Goal: Task Accomplishment & Management: Complete application form

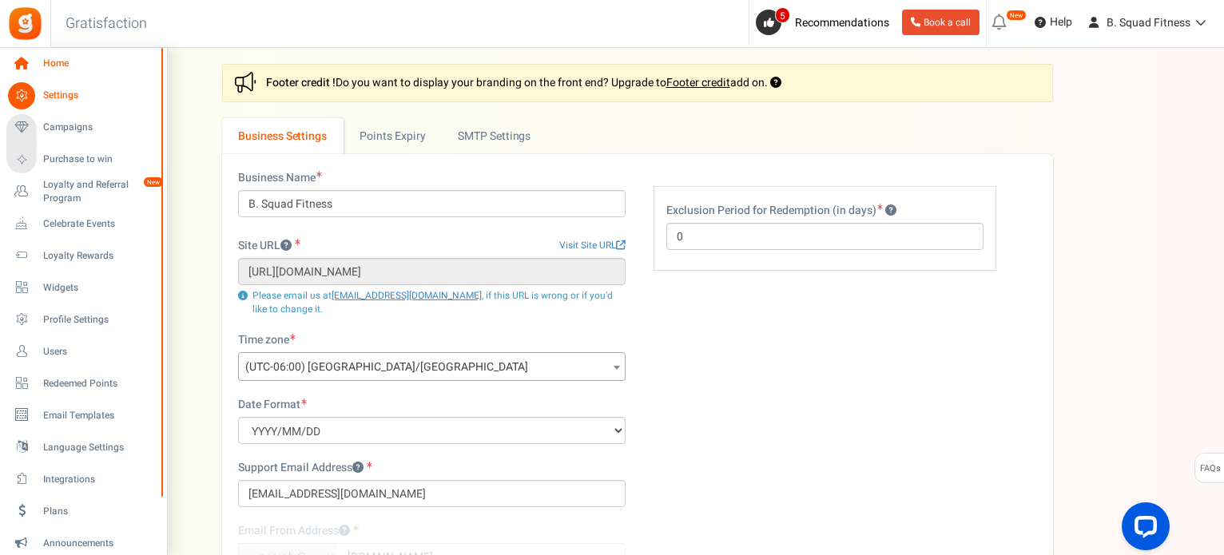
click at [26, 58] on icon at bounding box center [21, 63] width 27 height 27
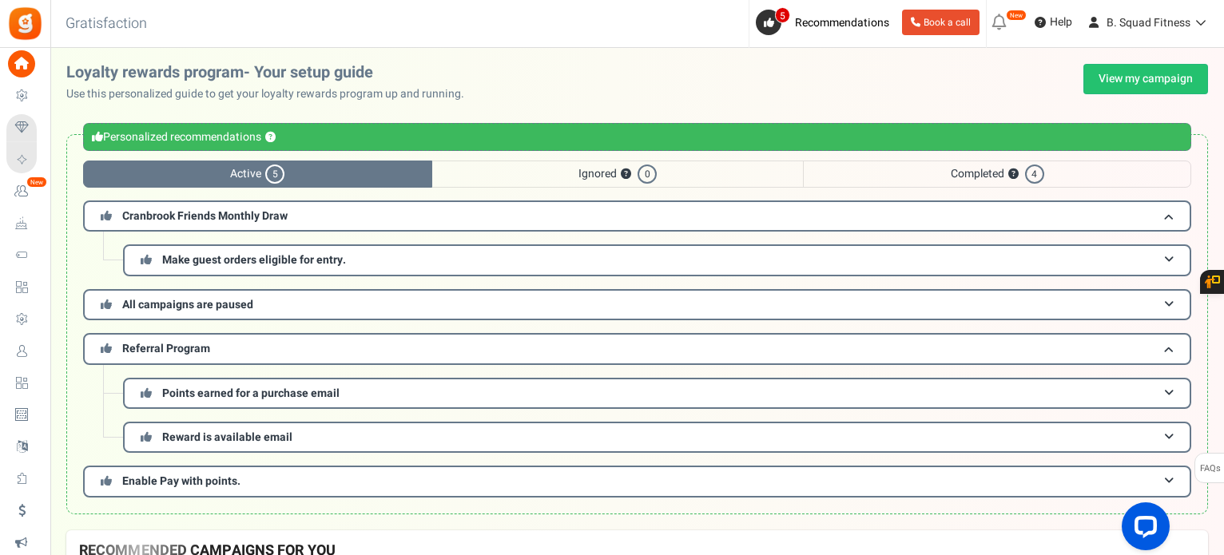
click at [20, 30] on img at bounding box center [25, 24] width 36 height 36
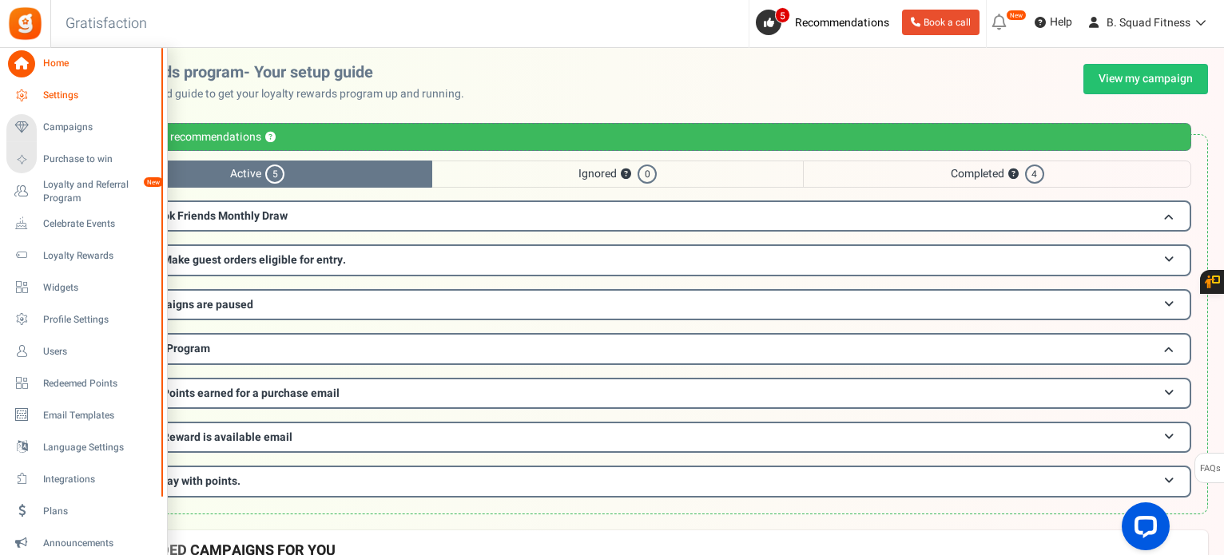
click at [25, 98] on icon at bounding box center [21, 95] width 27 height 27
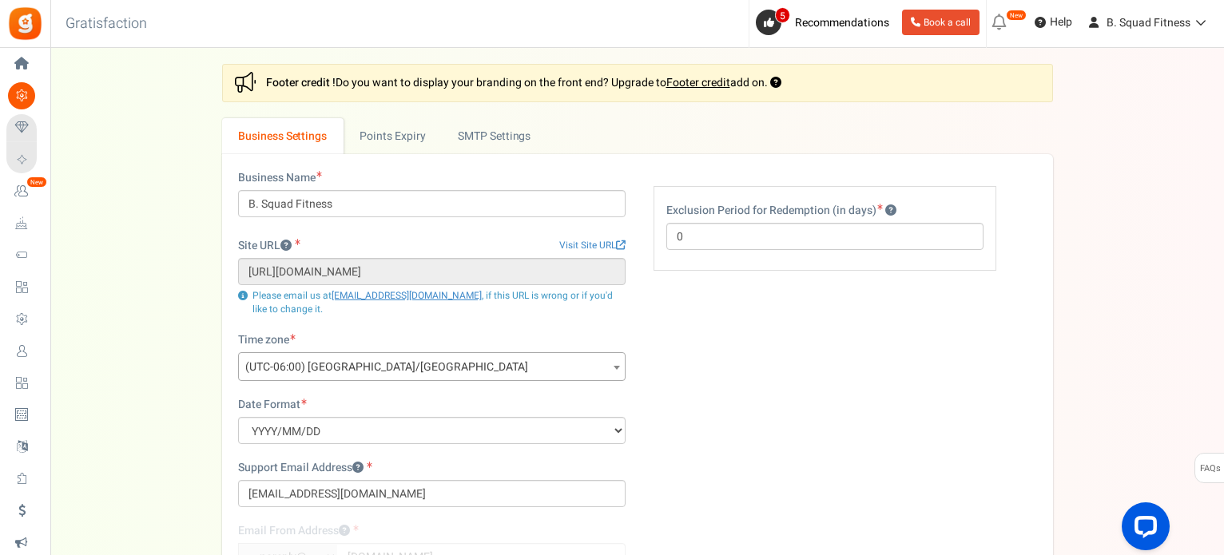
click at [396, 117] on div "Settings In this section you will setup your business details and points expiry…" at bounding box center [637, 382] width 831 height 636
click at [392, 140] on link "Points Expiry" at bounding box center [392, 136] width 98 height 36
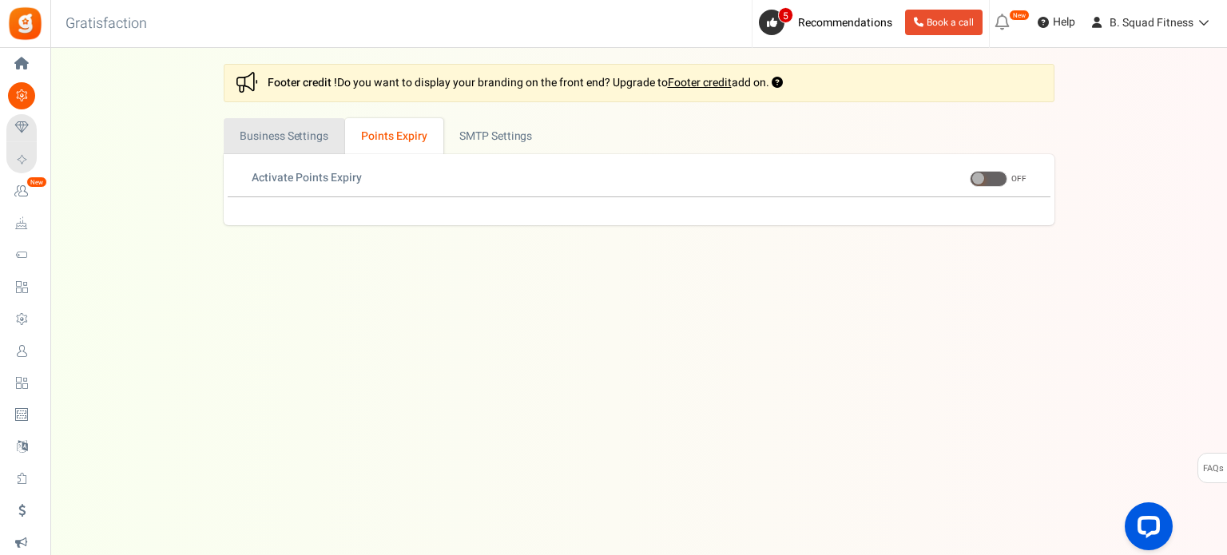
click at [322, 132] on link "Business Settings" at bounding box center [284, 136] width 121 height 36
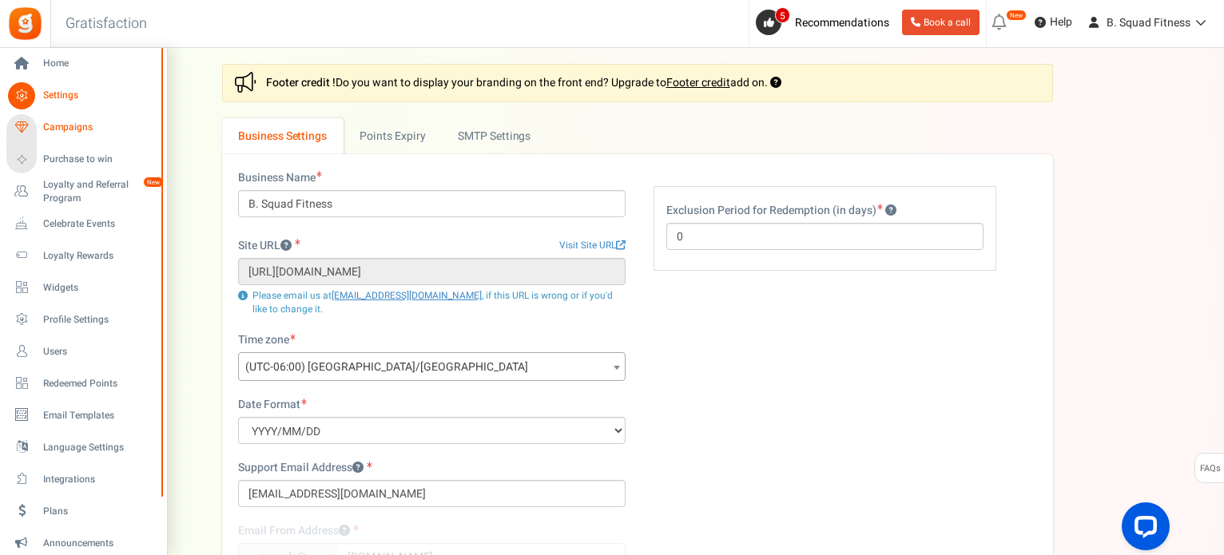
click at [54, 119] on link "Campaigns" at bounding box center [82, 127] width 153 height 27
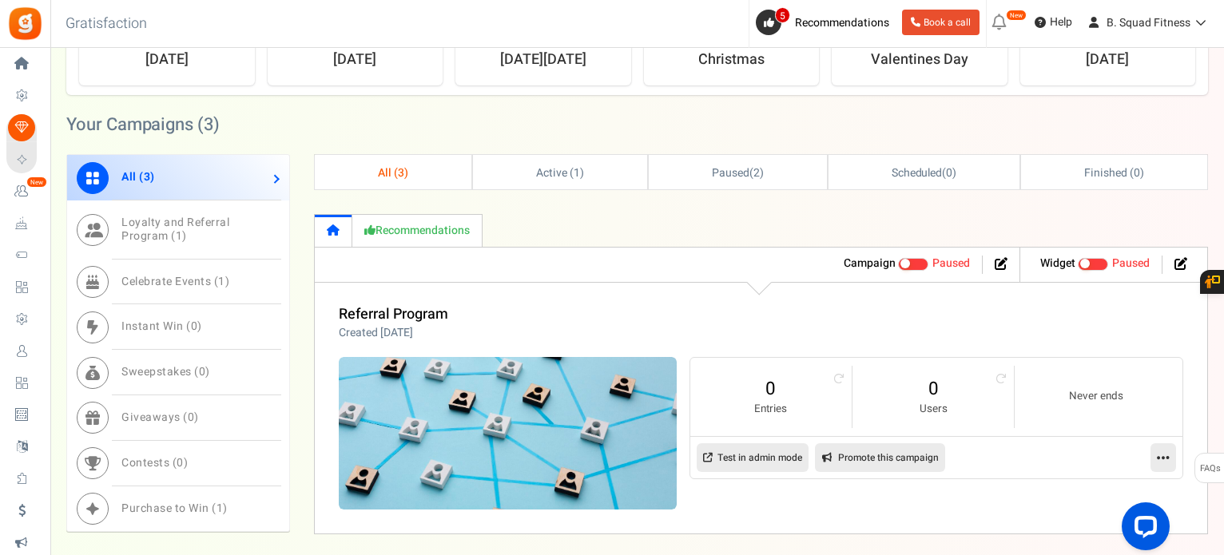
scroll to position [719, 0]
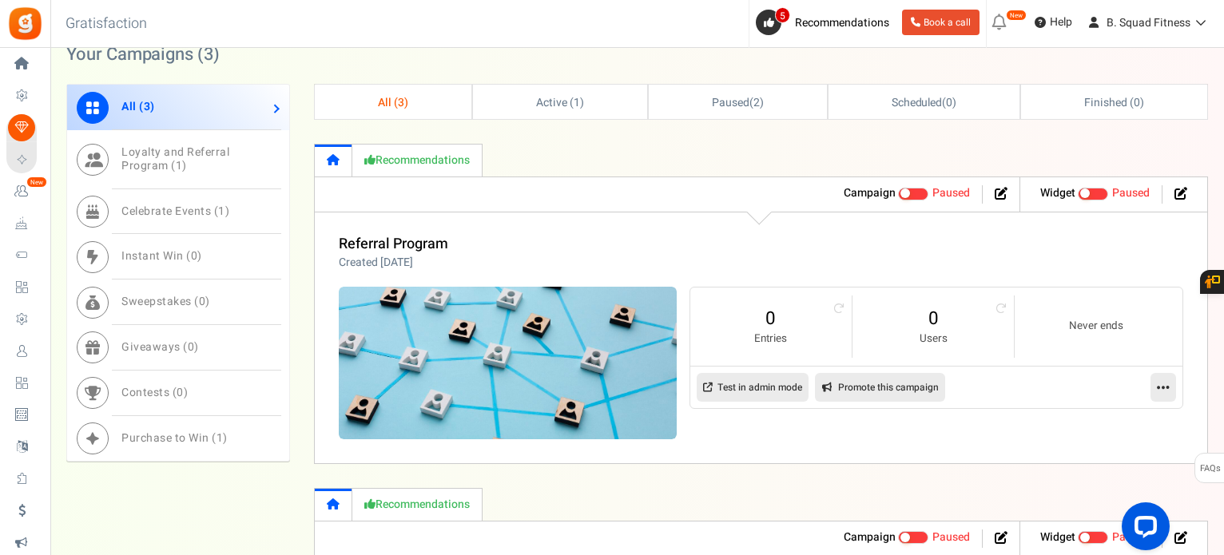
click at [381, 153] on link "Recommendations" at bounding box center [417, 160] width 130 height 33
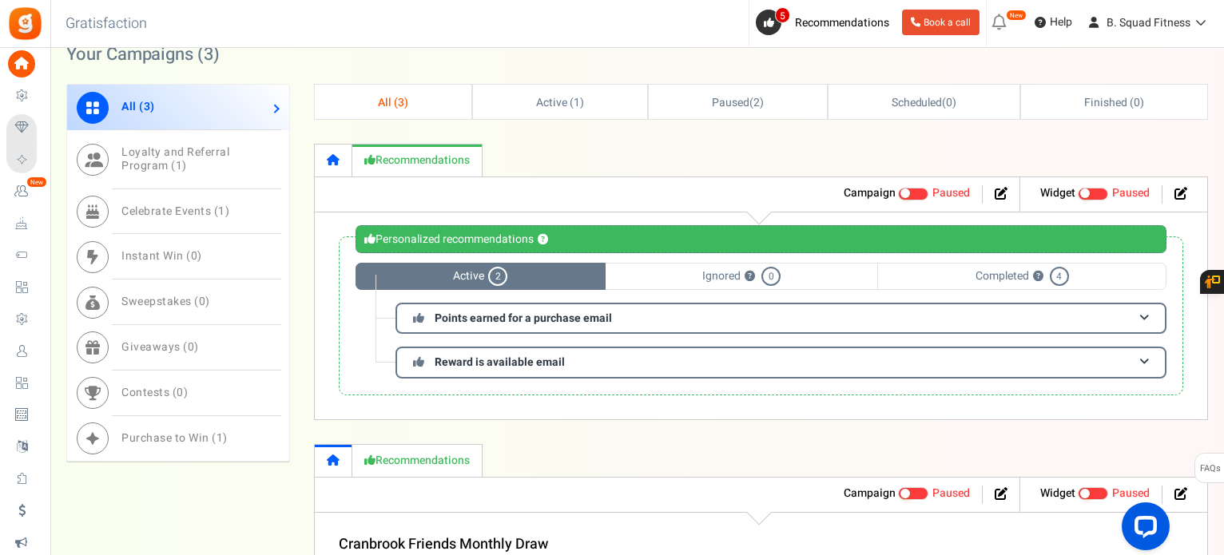
click at [330, 148] on link at bounding box center [334, 160] width 38 height 33
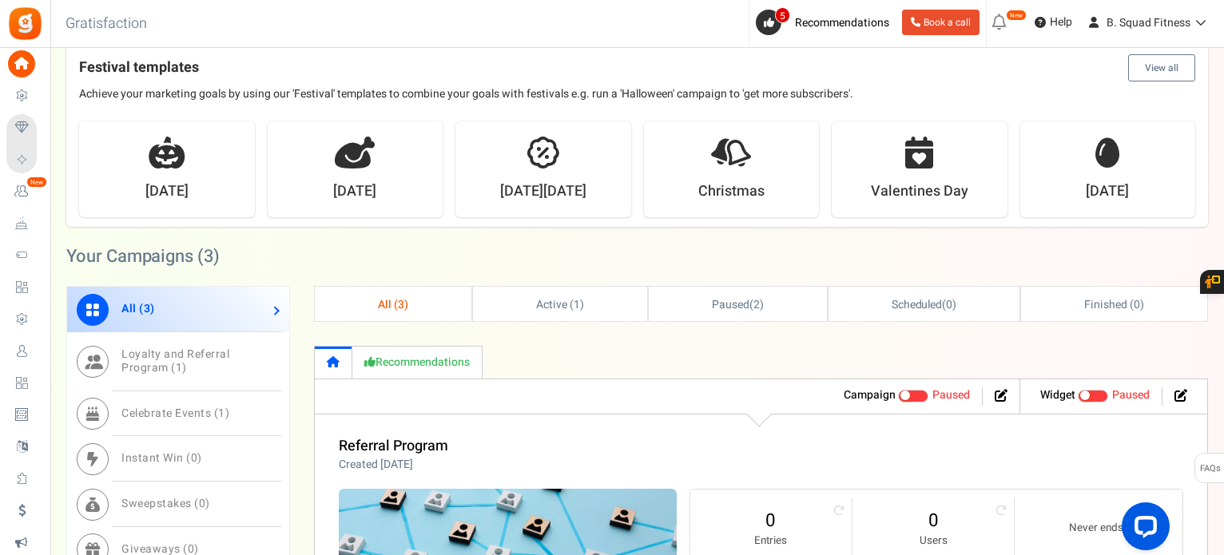
scroll to position [319, 0]
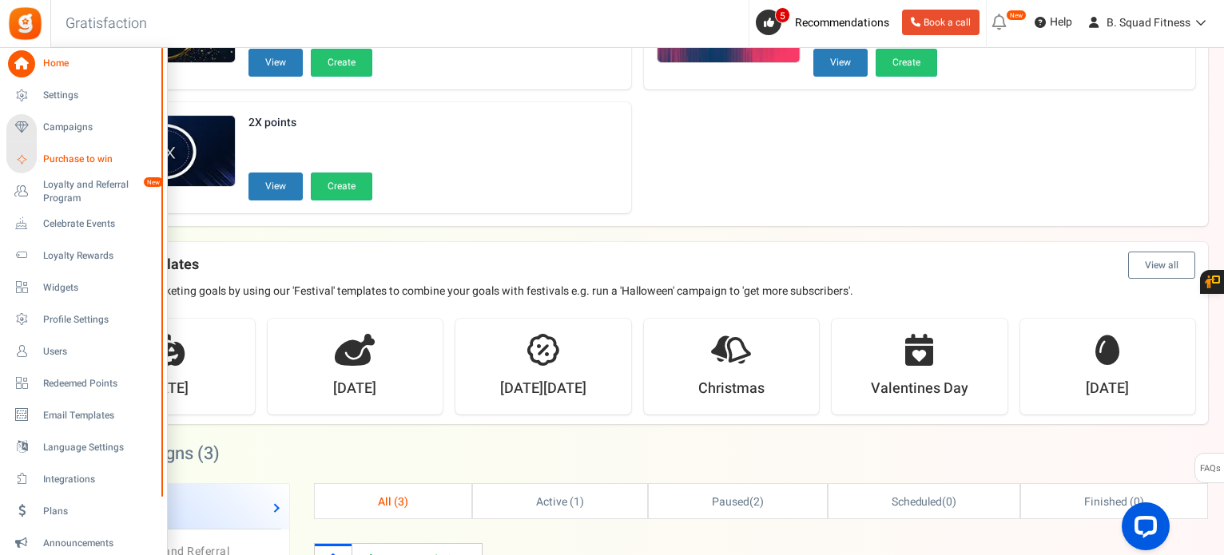
click at [79, 161] on span "Purchase to win" at bounding box center [99, 160] width 112 height 14
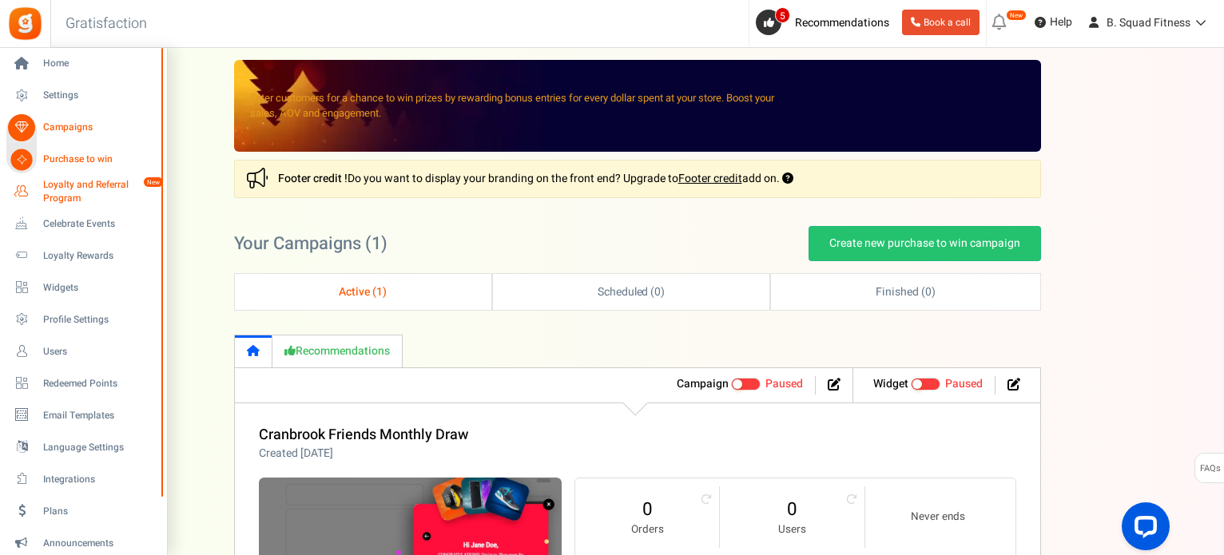
click at [49, 188] on span "Loyalty and Referral Program" at bounding box center [101, 191] width 117 height 27
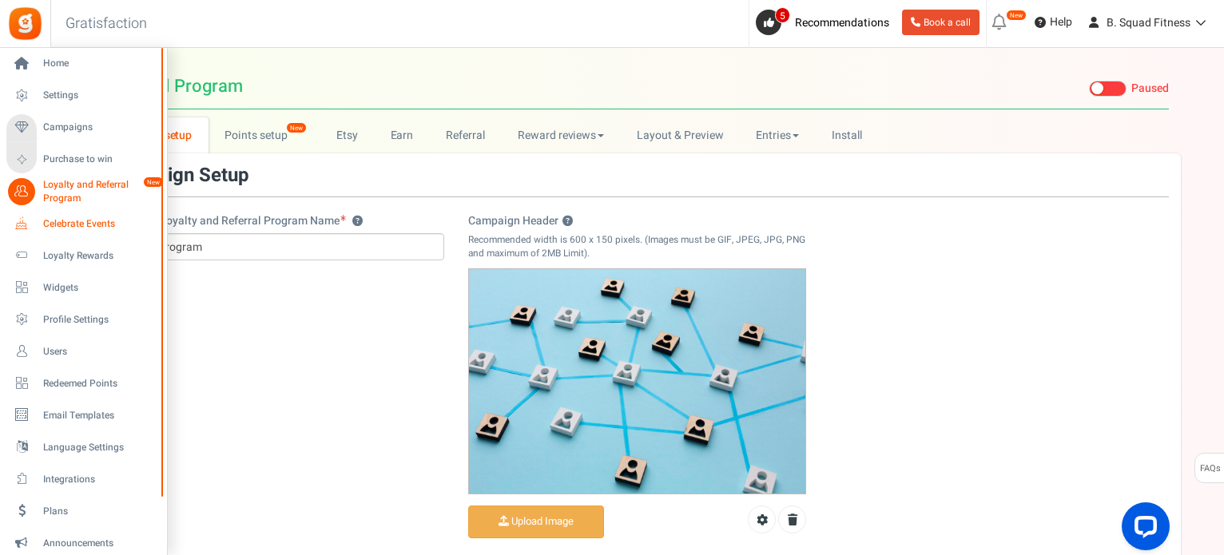
click at [20, 228] on icon at bounding box center [21, 223] width 27 height 27
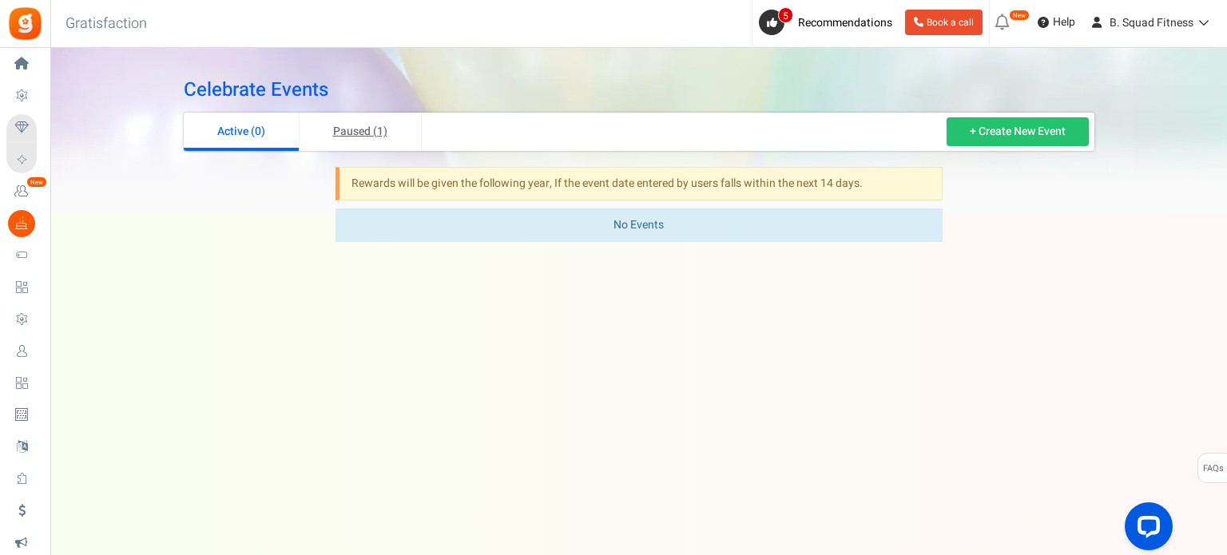
drag, startPoint x: 83, startPoint y: 248, endPoint x: 346, endPoint y: 145, distance: 282.2
click at [346, 145] on link "Paused (1)" at bounding box center [361, 132] width 122 height 38
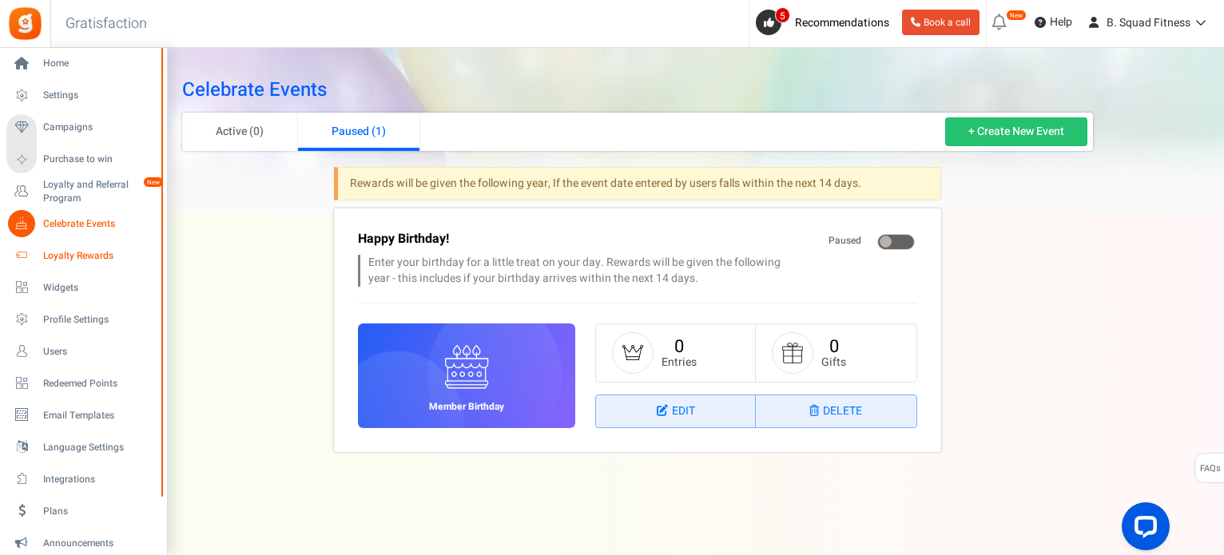
click at [61, 256] on span "Loyalty Rewards" at bounding box center [99, 256] width 112 height 14
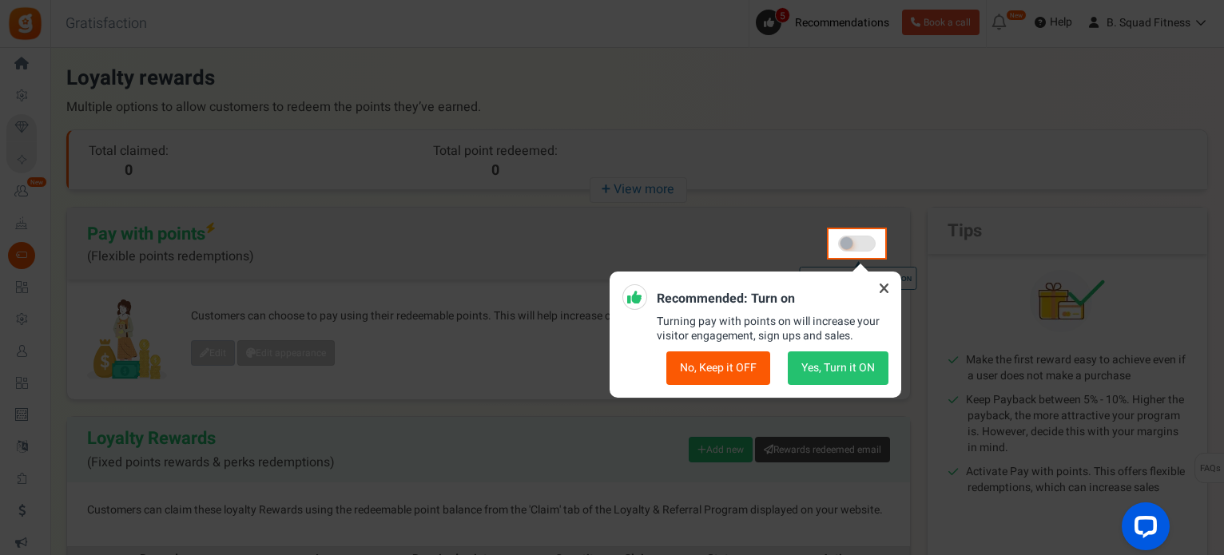
click at [722, 375] on button "No, Keep it OFF" at bounding box center [718, 368] width 104 height 34
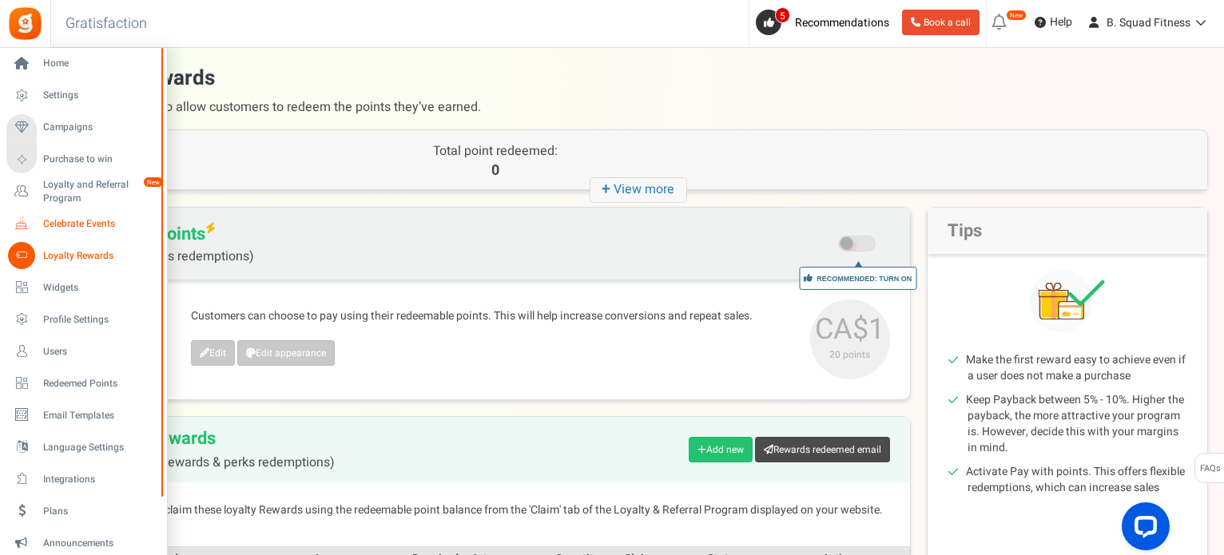
click at [22, 226] on icon at bounding box center [21, 223] width 27 height 27
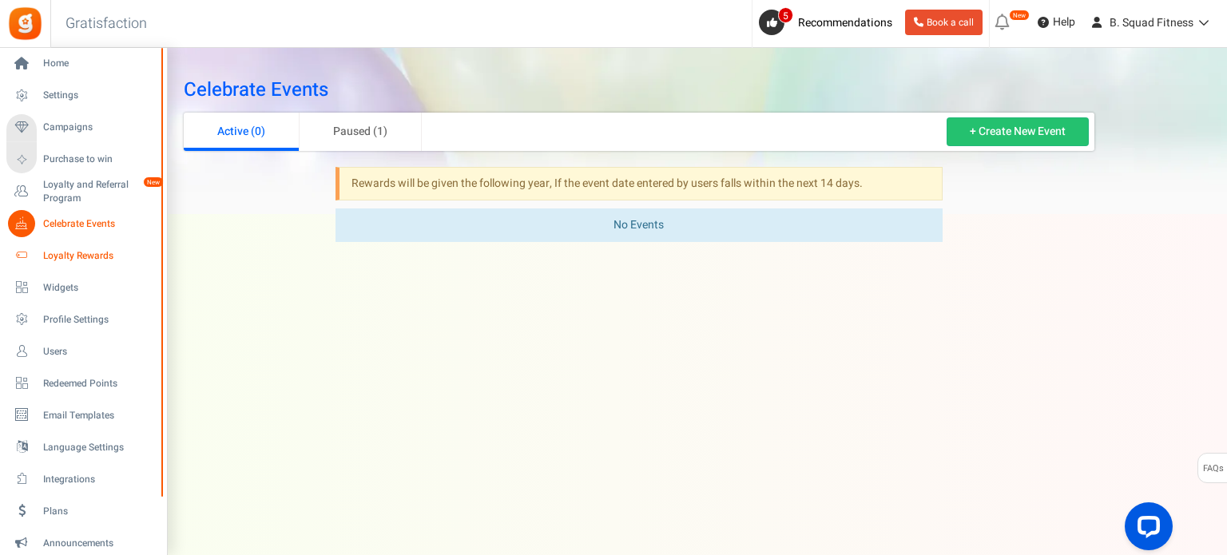
click at [32, 250] on icon at bounding box center [21, 255] width 27 height 27
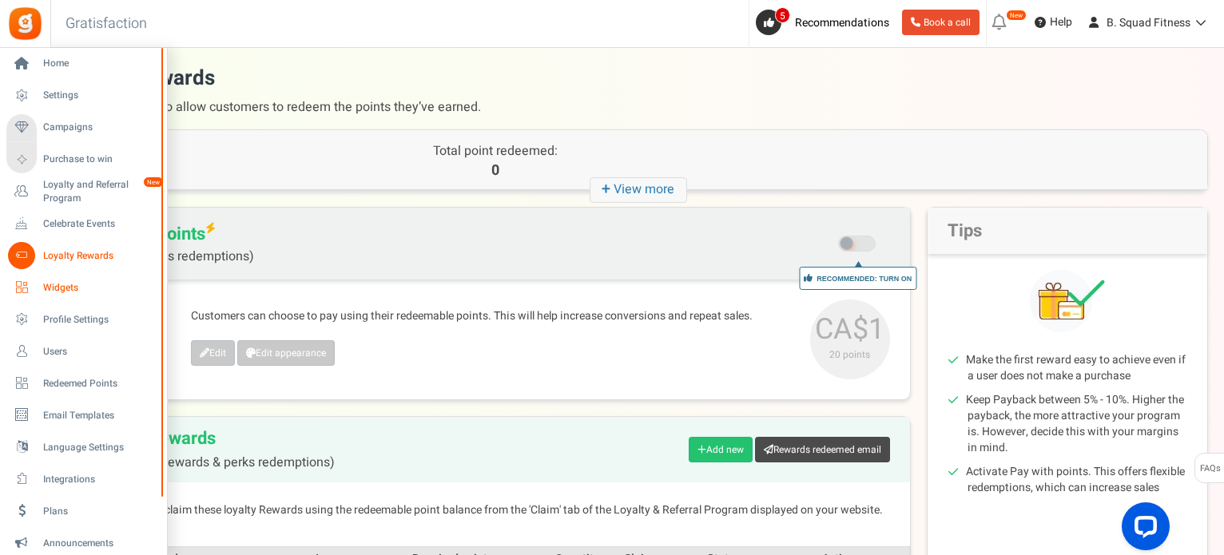
click at [39, 282] on link "Widgets" at bounding box center [82, 287] width 153 height 27
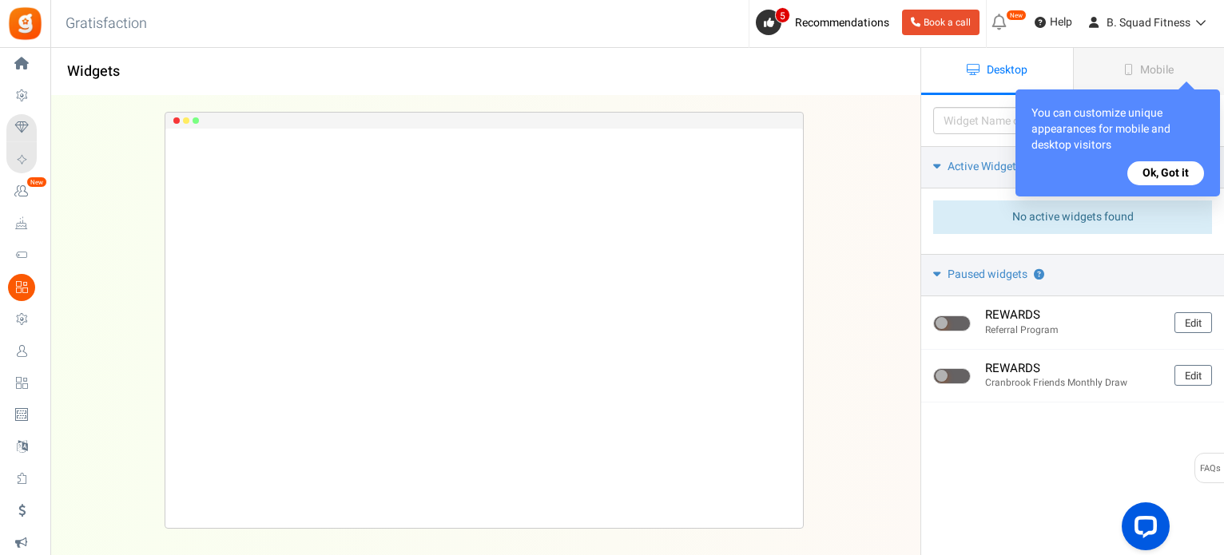
click at [1157, 176] on button "Ok, Got it" at bounding box center [1165, 173] width 77 height 24
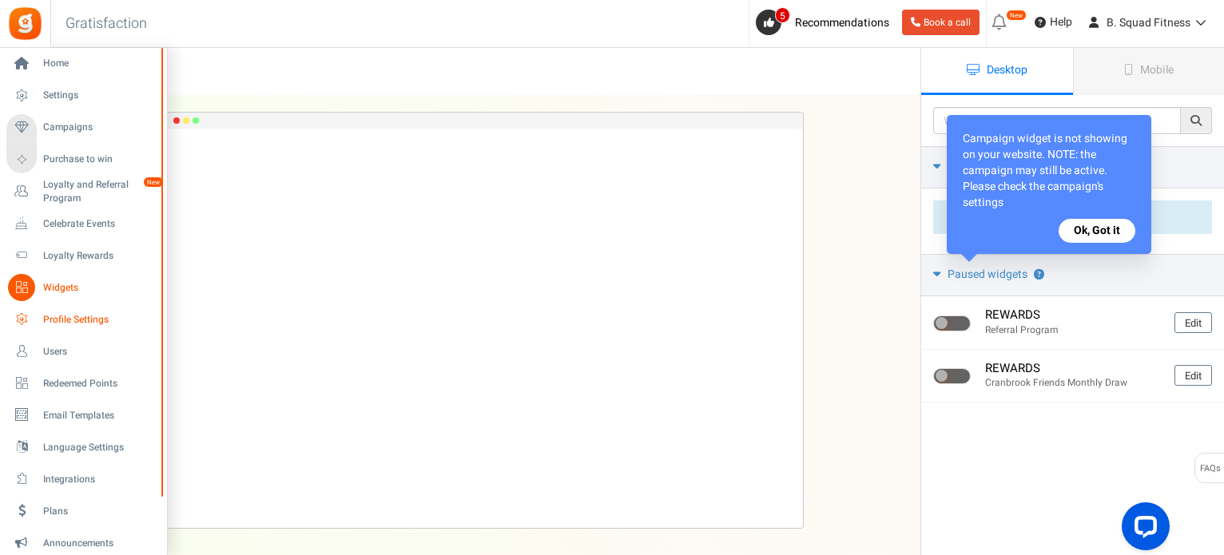
click at [25, 318] on icon at bounding box center [21, 319] width 27 height 27
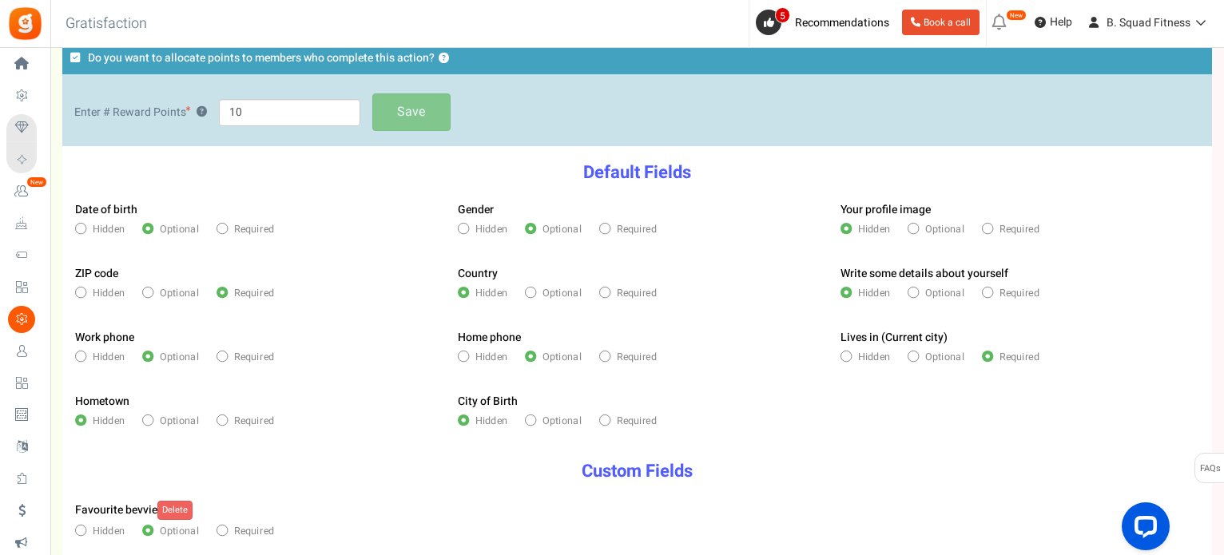
scroll to position [160, 0]
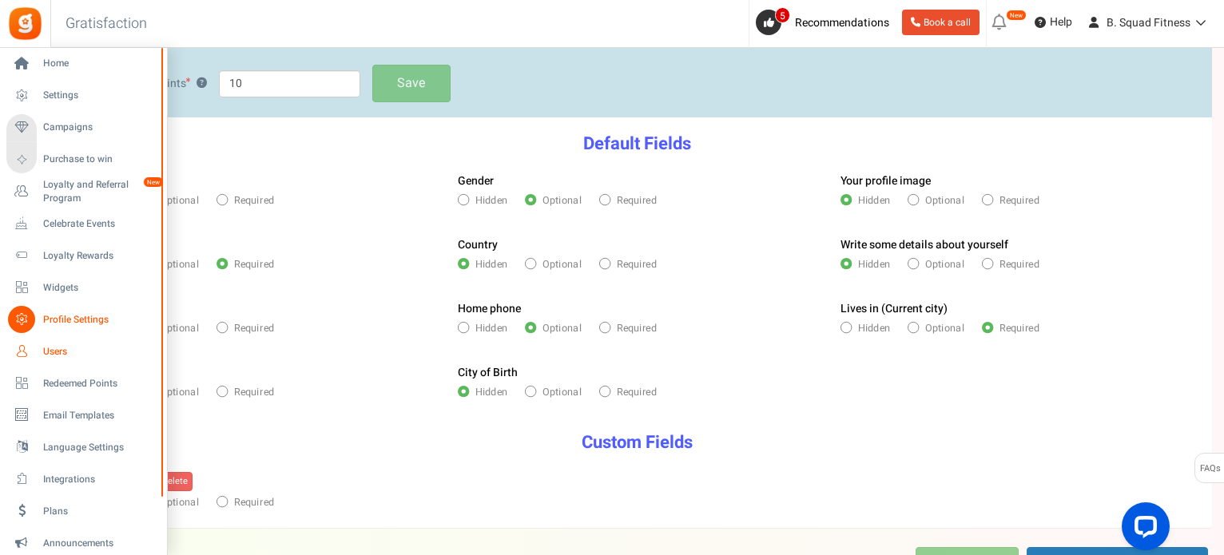
click at [25, 345] on icon at bounding box center [21, 351] width 27 height 27
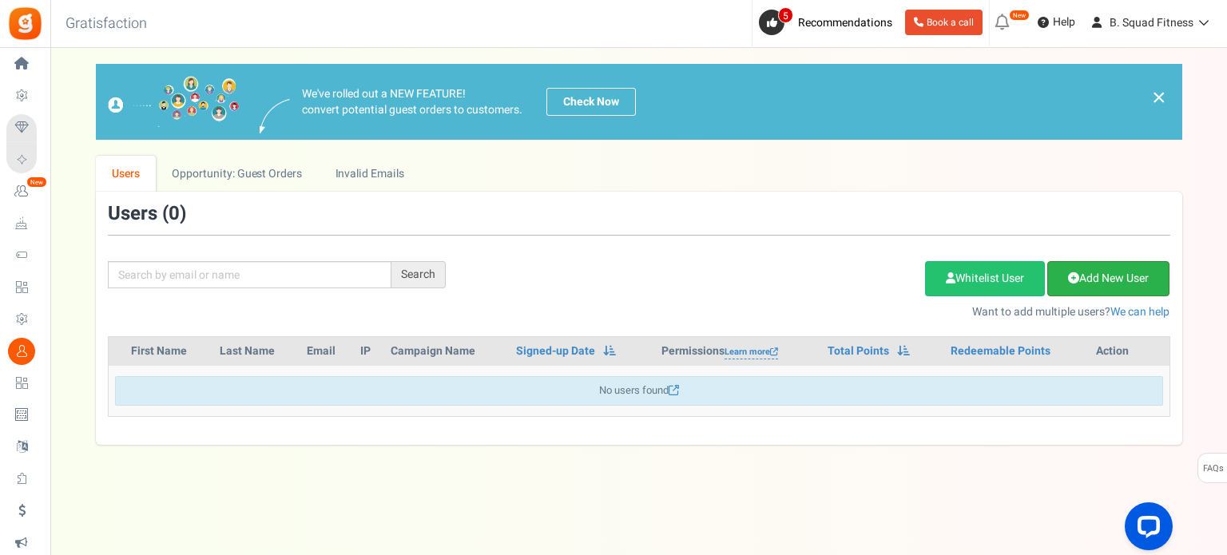
click at [1089, 281] on link "Add New User" at bounding box center [1108, 278] width 122 height 35
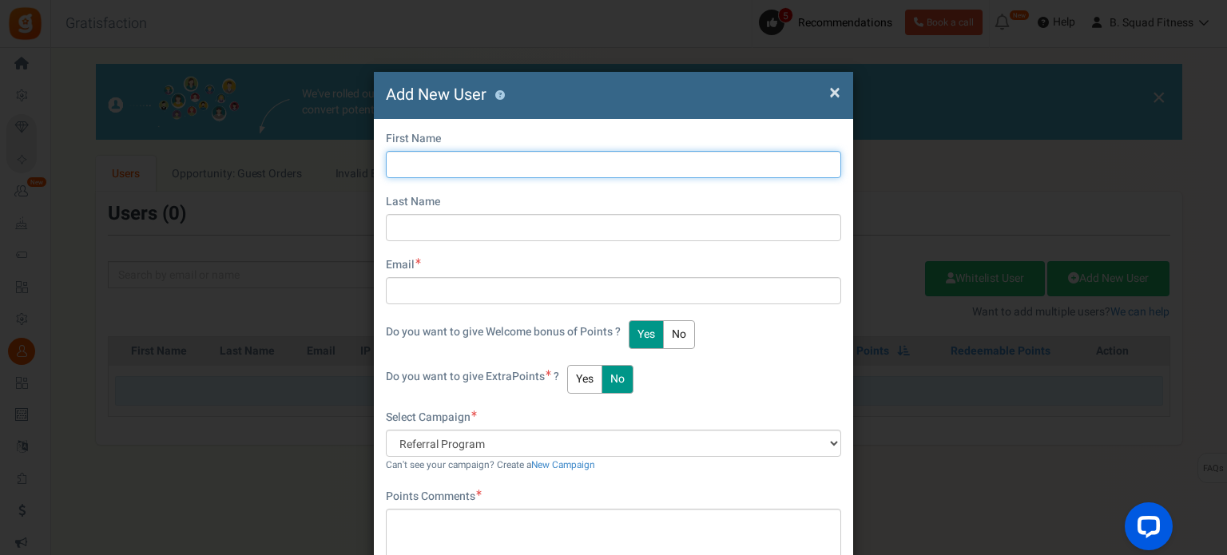
click at [682, 157] on input "text" at bounding box center [613, 164] width 455 height 27
type input "Nico"
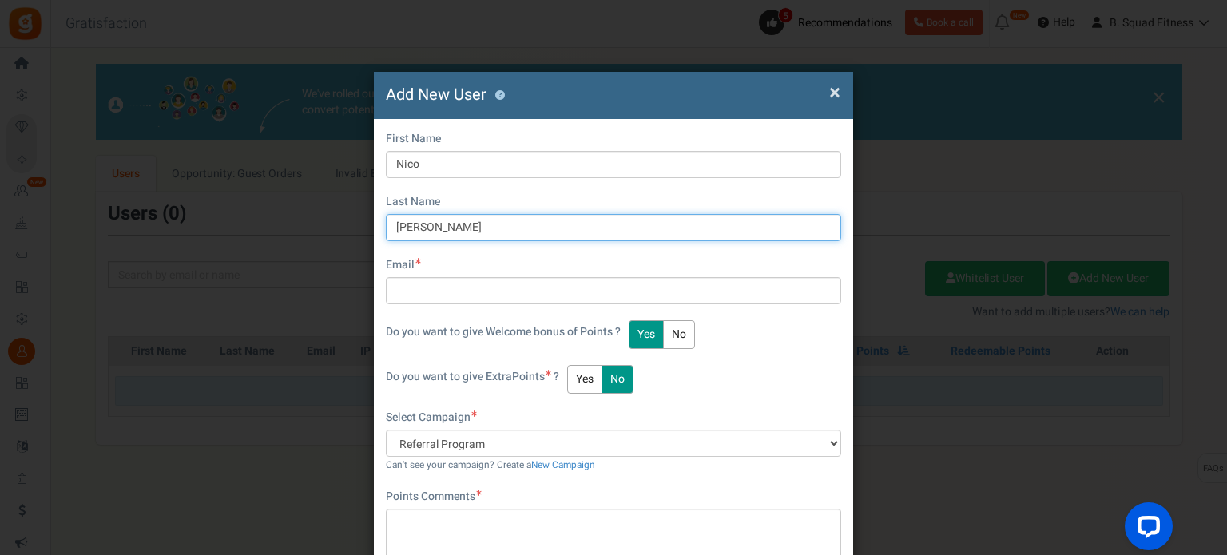
type input "[PERSON_NAME]"
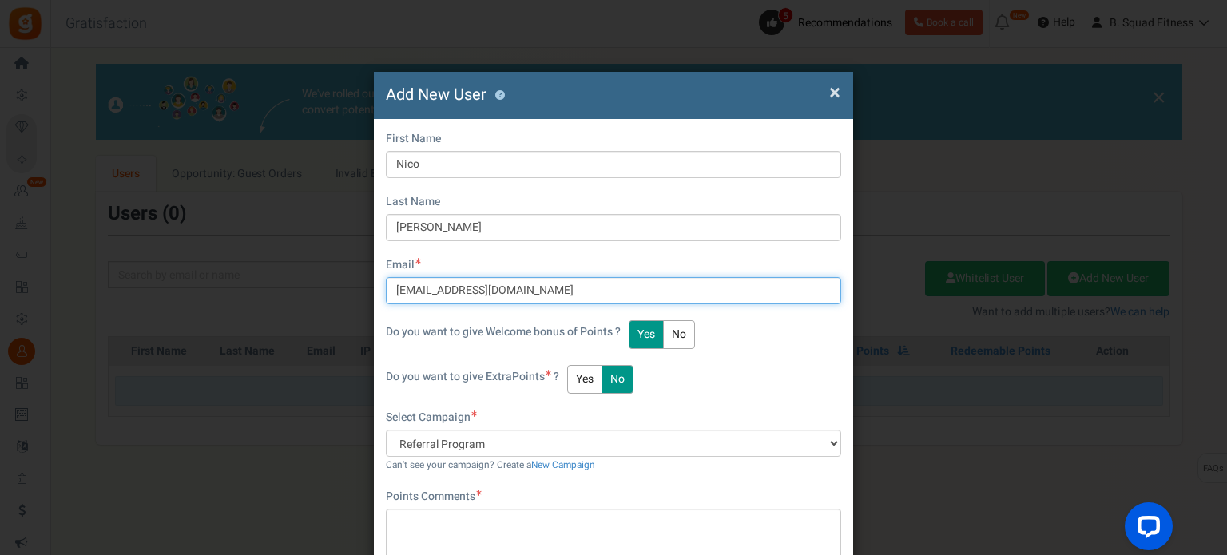
type input "[EMAIL_ADDRESS][DOMAIN_NAME]"
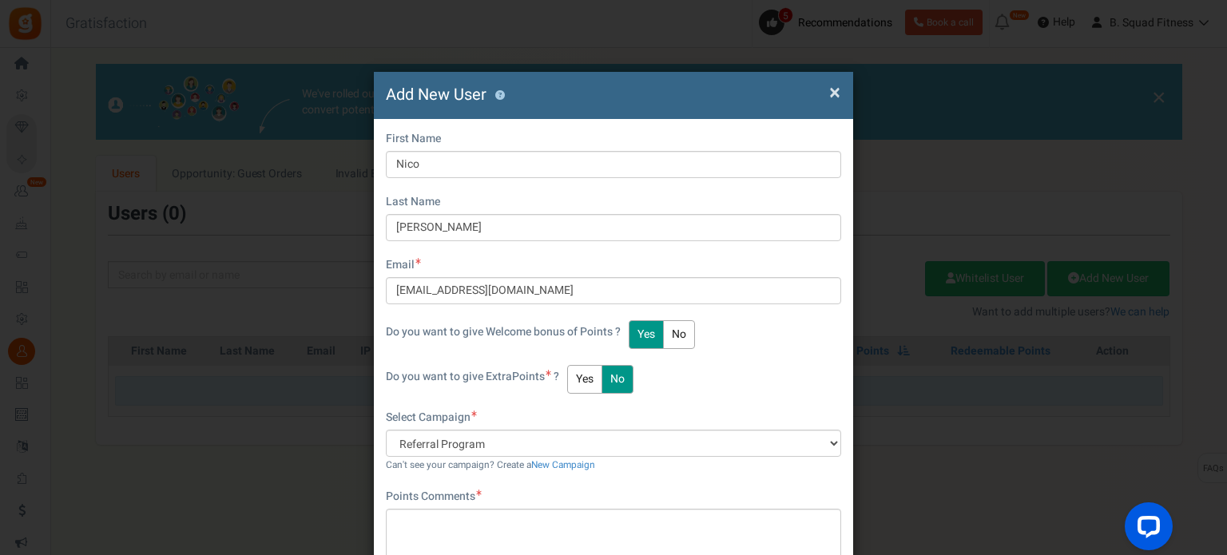
click at [585, 376] on button "Yes" at bounding box center [584, 379] width 35 height 29
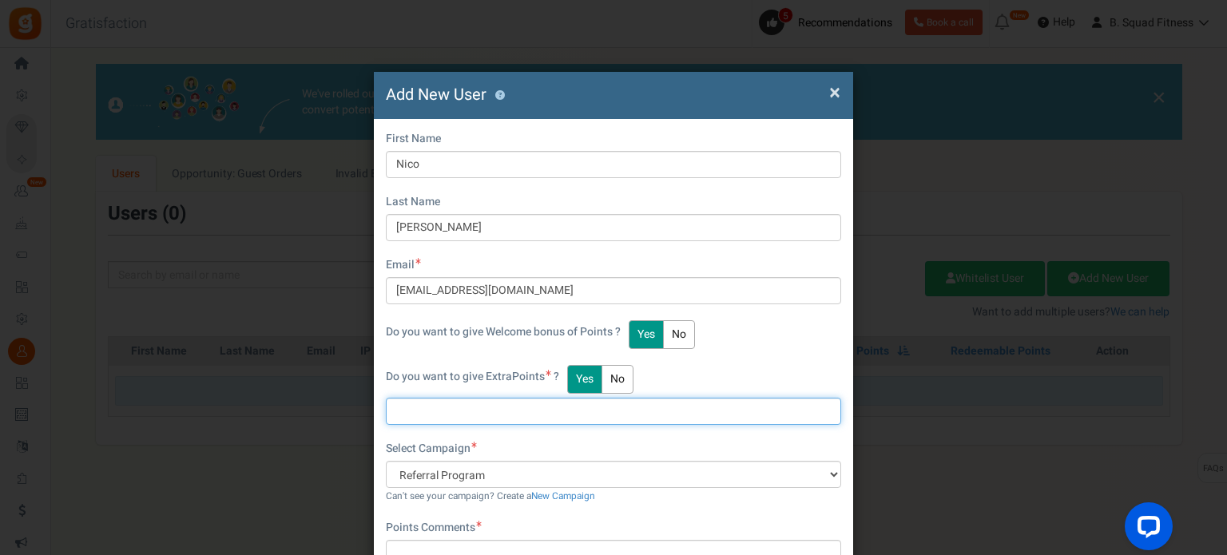
click at [591, 402] on input "text" at bounding box center [613, 411] width 455 height 27
type input "50"
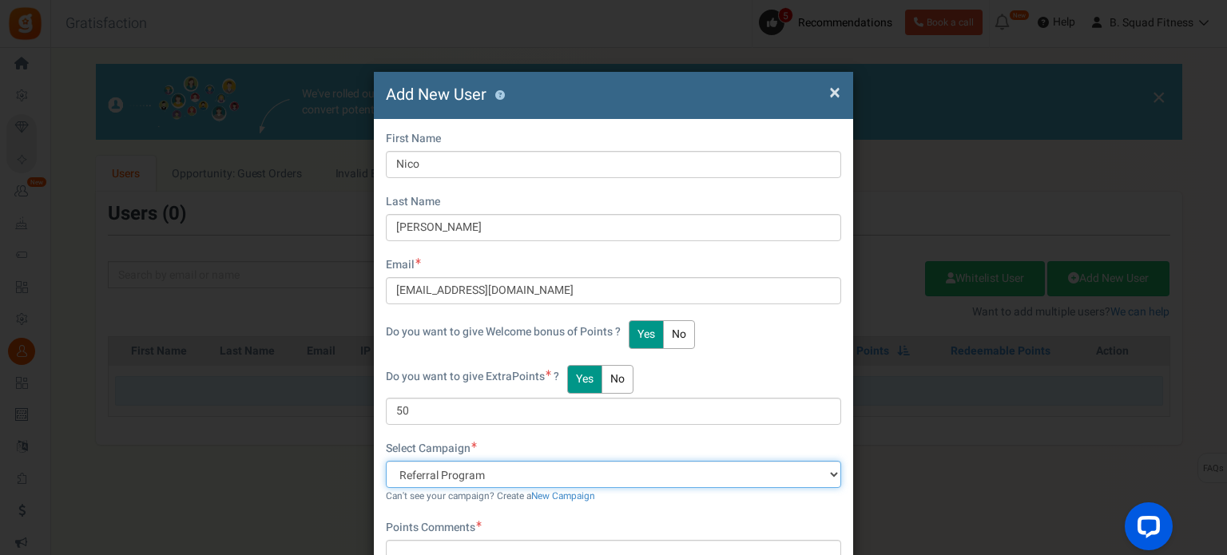
click at [604, 475] on select "Referral Program" at bounding box center [613, 474] width 455 height 27
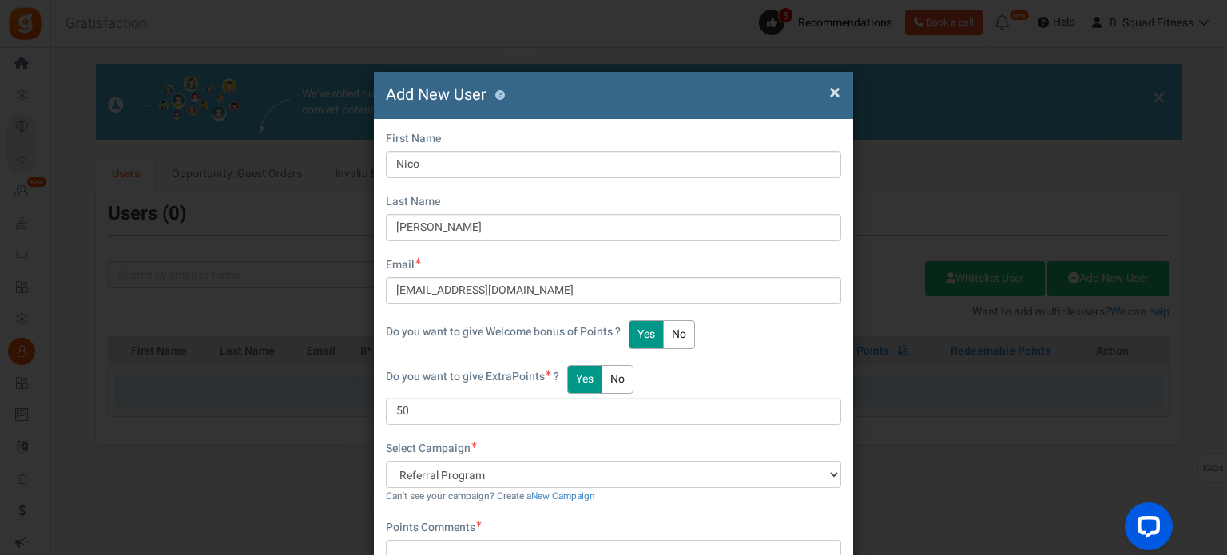
click at [601, 434] on div "First Name [PERSON_NAME] Last Name [PERSON_NAME] Email [EMAIL_ADDRESS][DOMAIN_N…" at bounding box center [613, 387] width 479 height 537
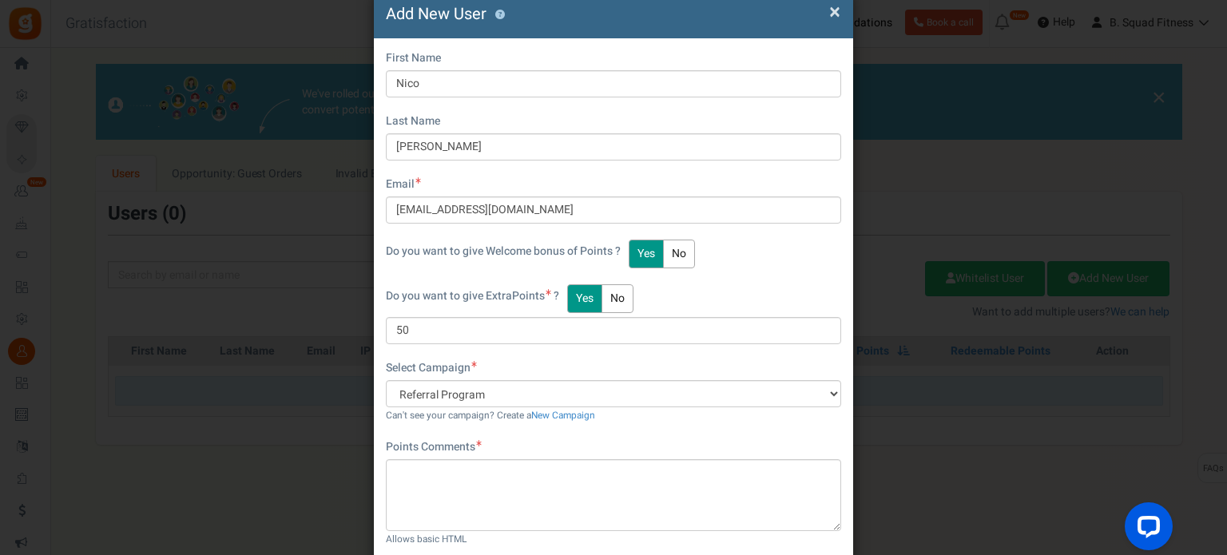
scroll to position [160, 0]
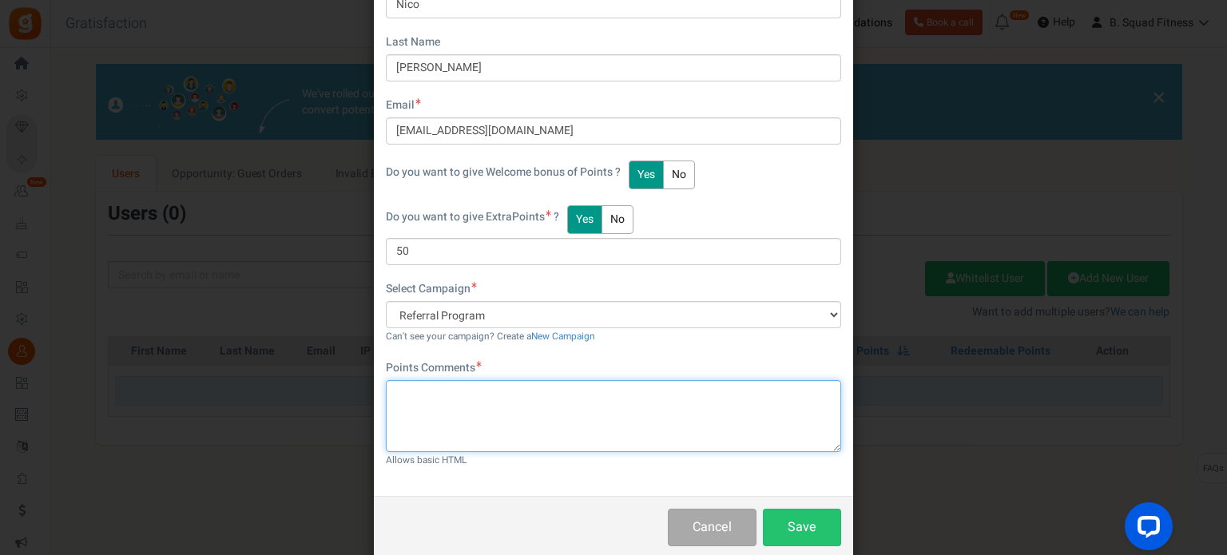
click at [594, 421] on textarea at bounding box center [613, 416] width 455 height 72
type textarea "t"
click at [593, 421] on textarea "Testing" at bounding box center [613, 416] width 455 height 72
type textarea "Testing"
